Goal: Browse casually

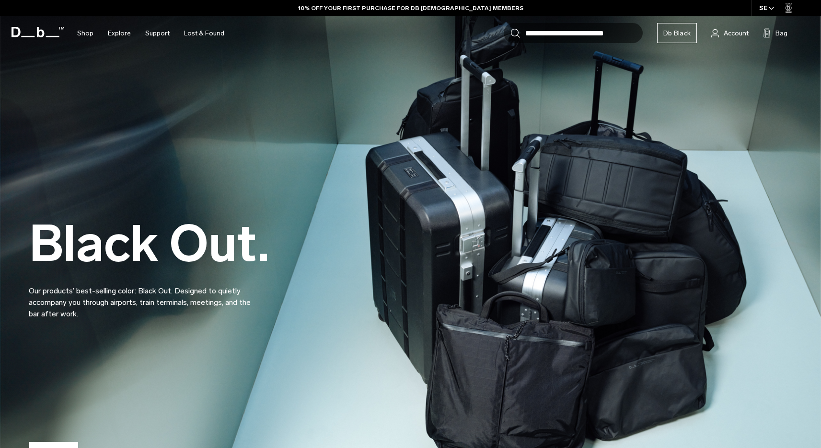
click at [163, 257] on h2 "Black Out." at bounding box center [149, 244] width 241 height 50
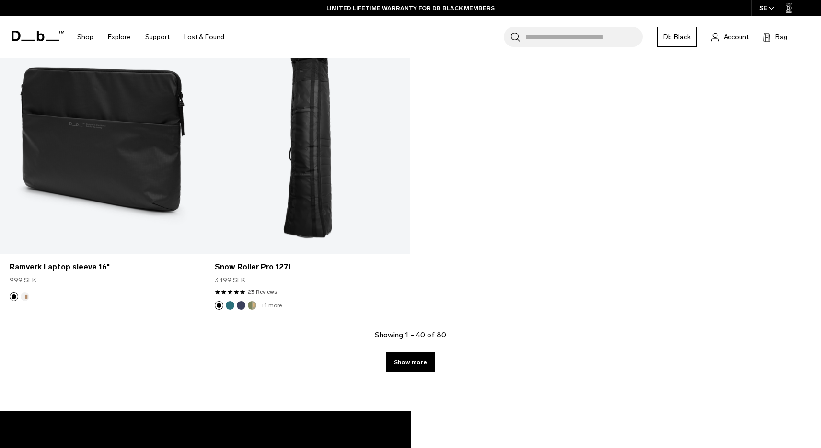
scroll to position [3931, 0]
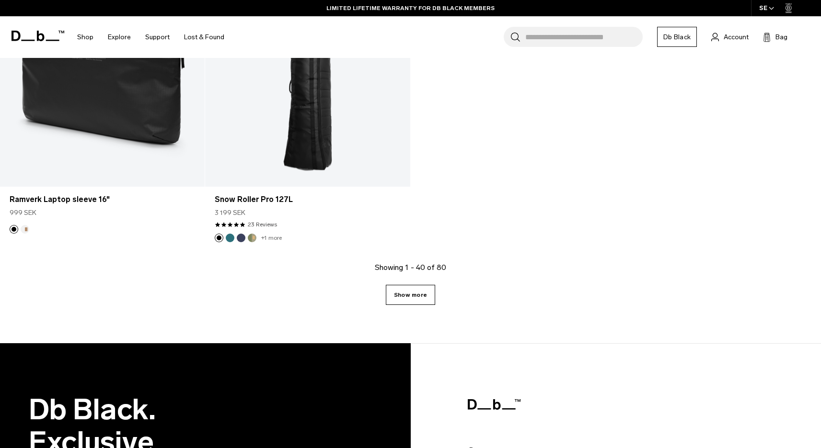
click at [411, 292] on link "Show more" at bounding box center [410, 295] width 49 height 20
